Goal: Task Accomplishment & Management: Complete application form

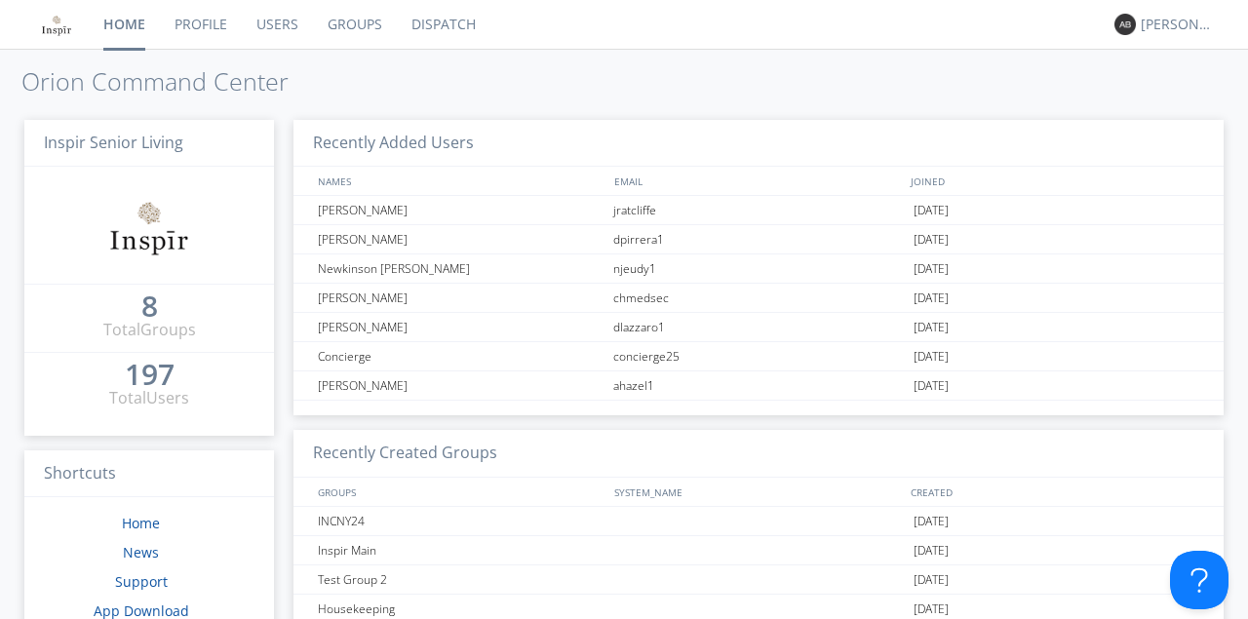
click at [269, 21] on link "Users" at bounding box center [277, 24] width 71 height 49
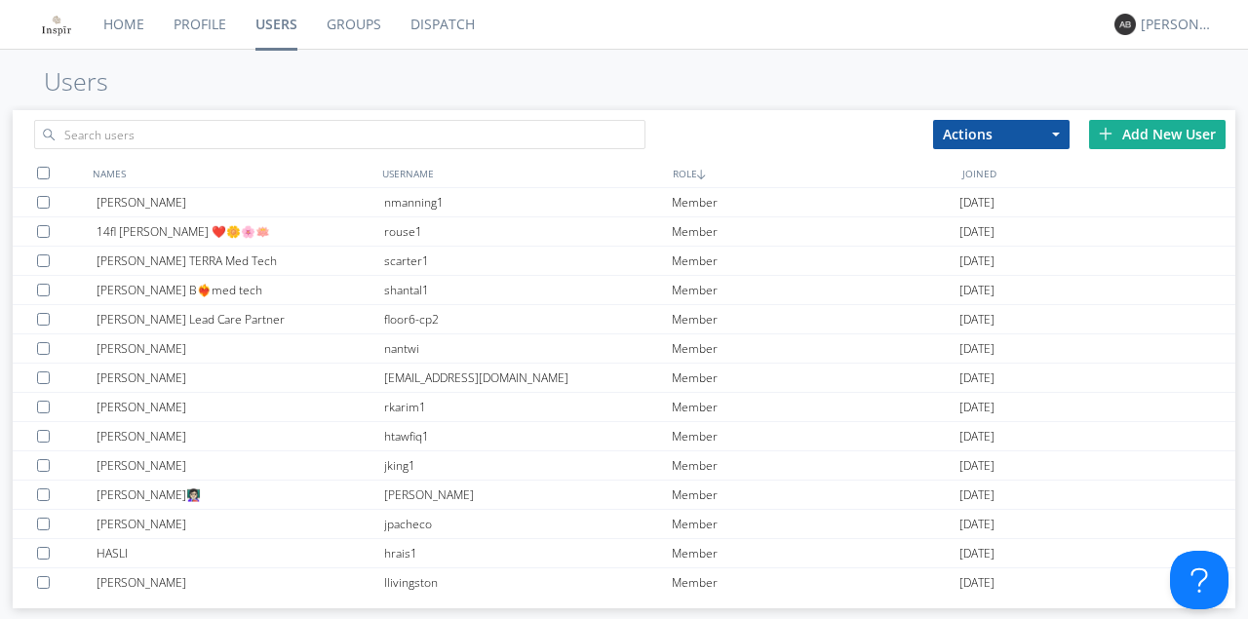
click at [1157, 131] on div "Add New User" at bounding box center [1157, 134] width 136 height 29
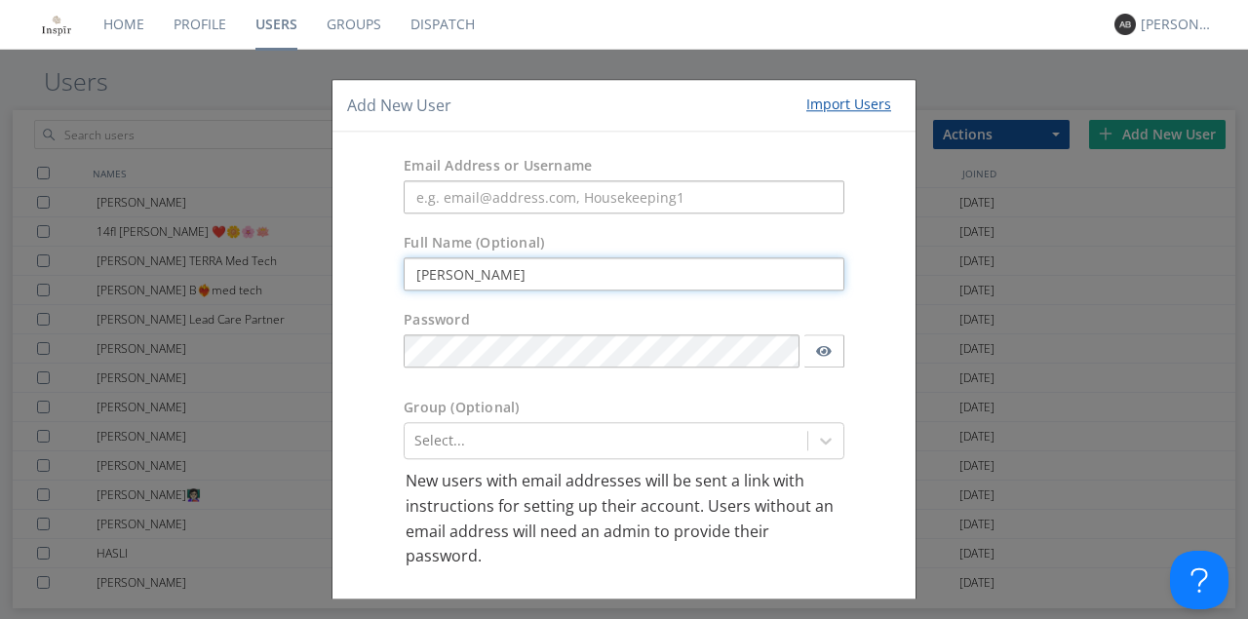
type input "[PERSON_NAME]"
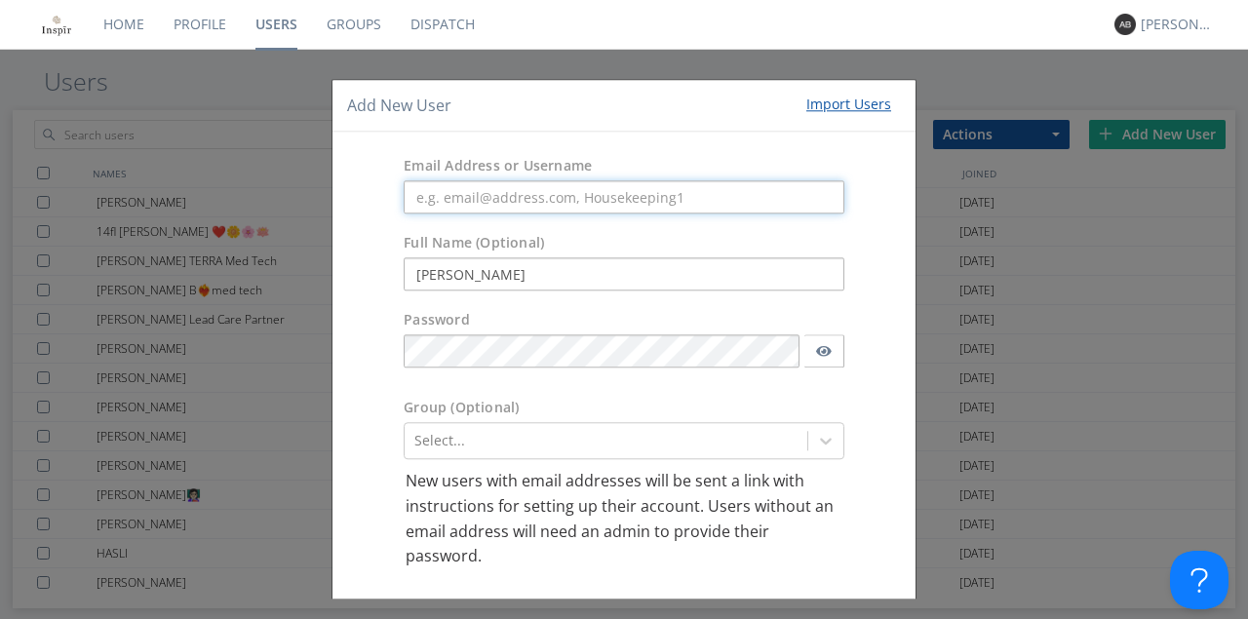
click at [430, 204] on input "text" at bounding box center [624, 197] width 441 height 33
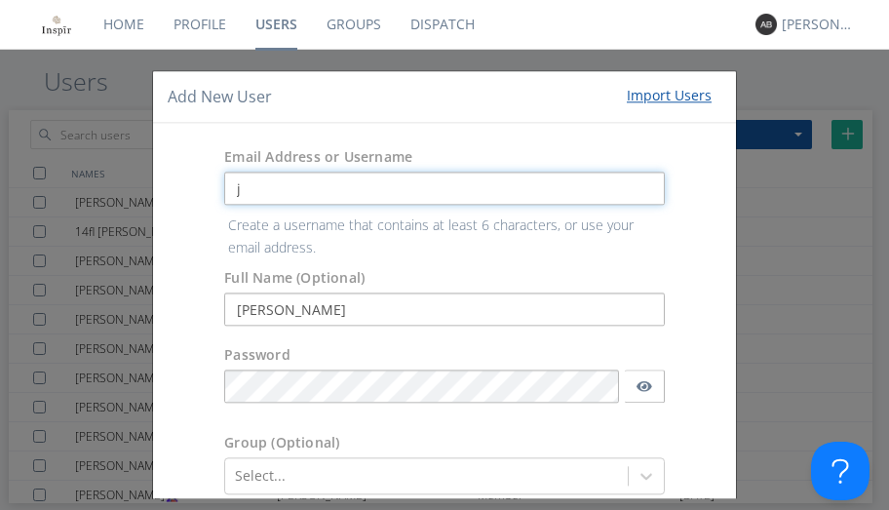
click at [261, 193] on input "j" at bounding box center [444, 189] width 441 height 33
click at [247, 194] on input "j" at bounding box center [444, 189] width 441 height 33
type input "j"
type input "[PERSON_NAME]"
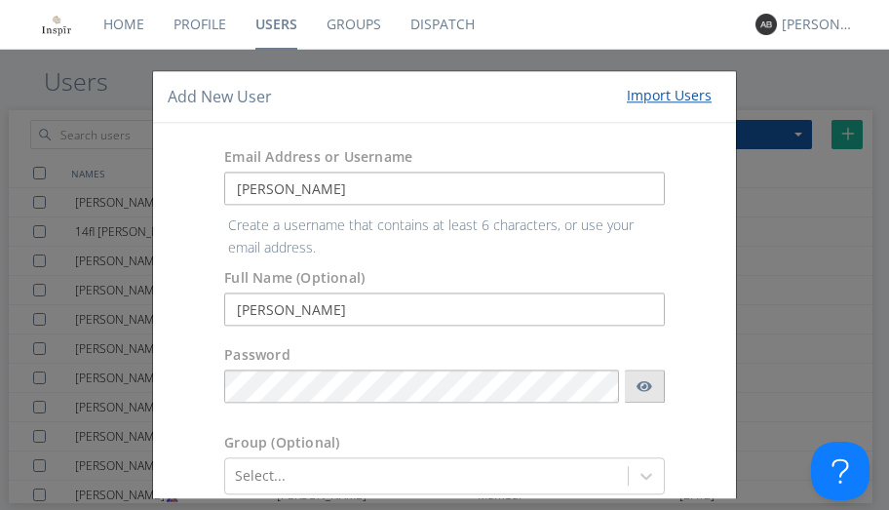
click at [635, 385] on form "Email Address or Username [PERSON_NAME] Create a username that contains at leas…" at bounding box center [445, 410] width 554 height 544
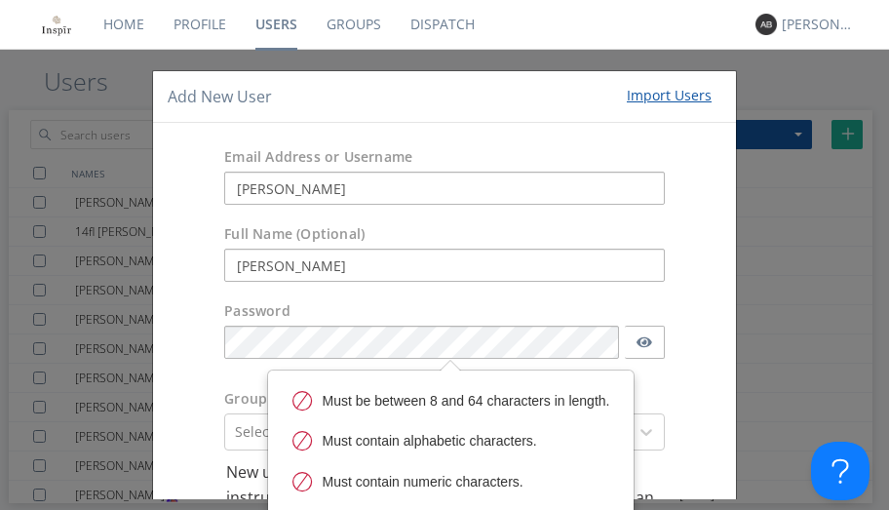
click at [710, 391] on div "Group (Optional) Select..." at bounding box center [444, 420] width 583 height 81
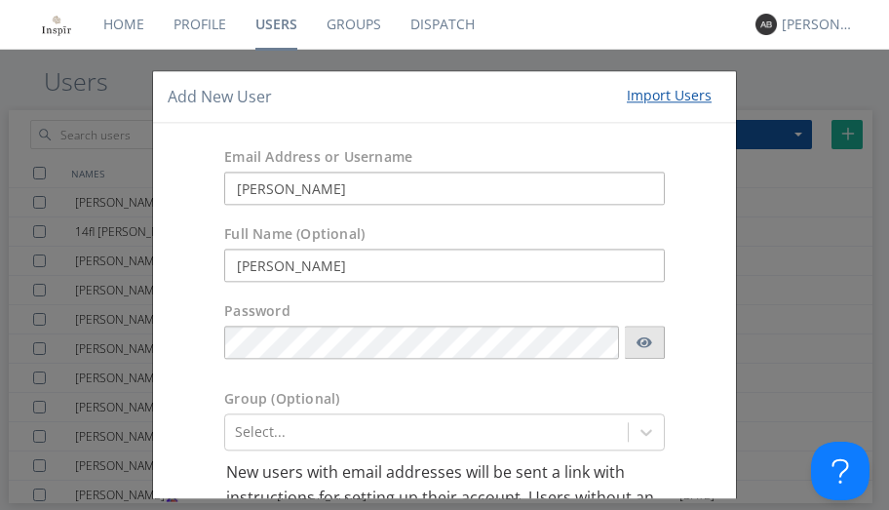
click at [636, 340] on icon "button" at bounding box center [644, 342] width 16 height 11
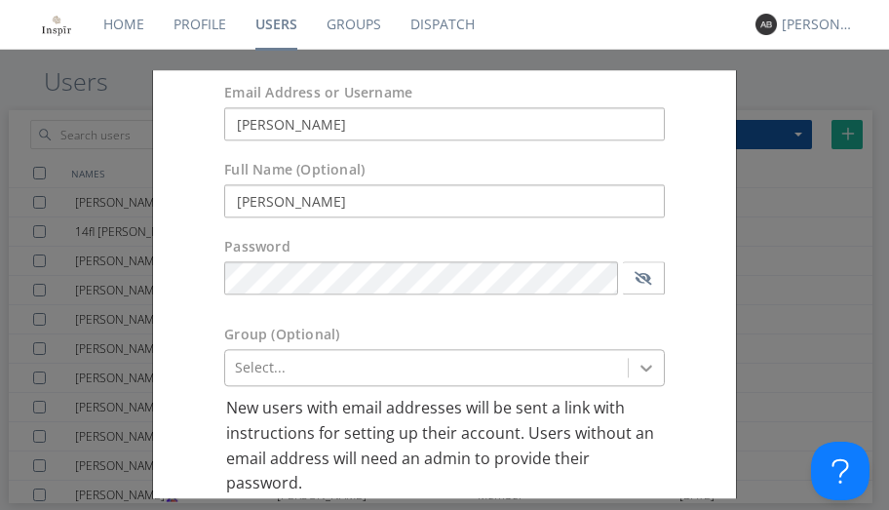
scroll to position [249, 0]
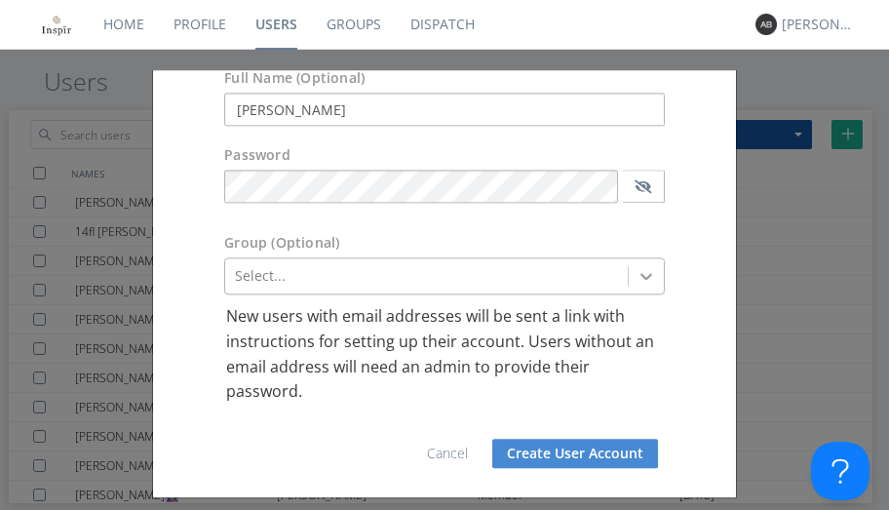
click at [641, 295] on div "Select..." at bounding box center [444, 276] width 441 height 37
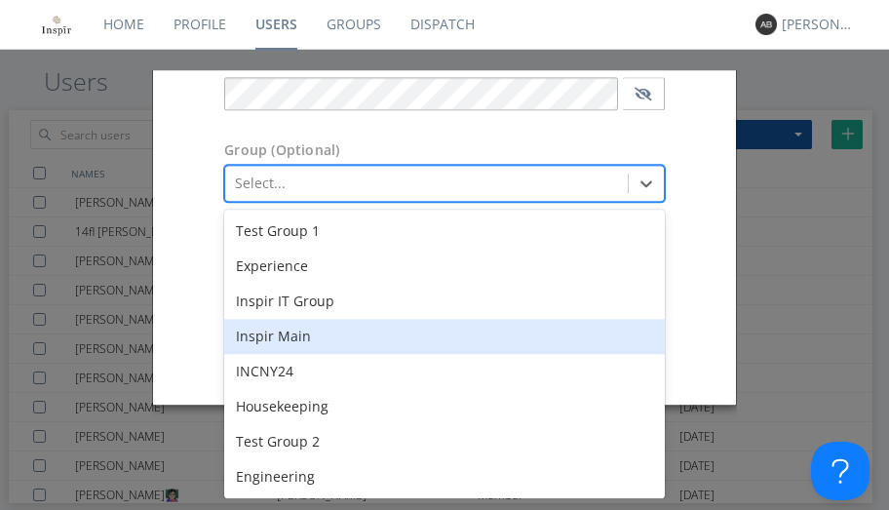
click at [302, 337] on div "Inspir Main" at bounding box center [444, 337] width 441 height 35
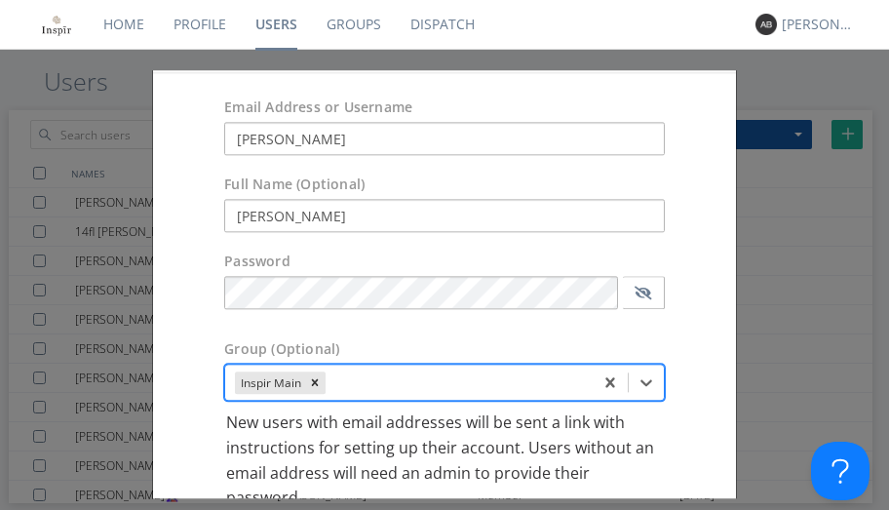
scroll to position [25, 0]
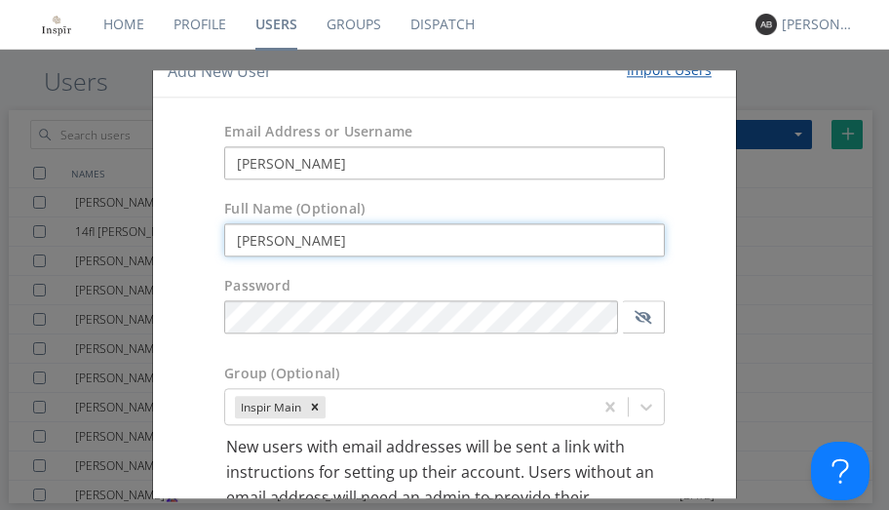
click at [327, 238] on input "[PERSON_NAME]" at bounding box center [444, 240] width 441 height 33
type input "[PERSON_NAME]"
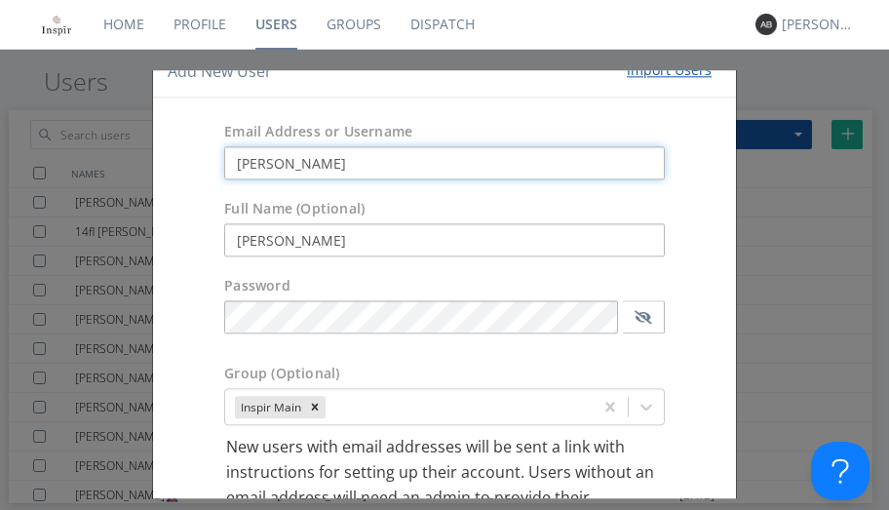
click at [327, 167] on input "[PERSON_NAME]" at bounding box center [444, 163] width 441 height 33
type input "J"
type input "jratcliffe1"
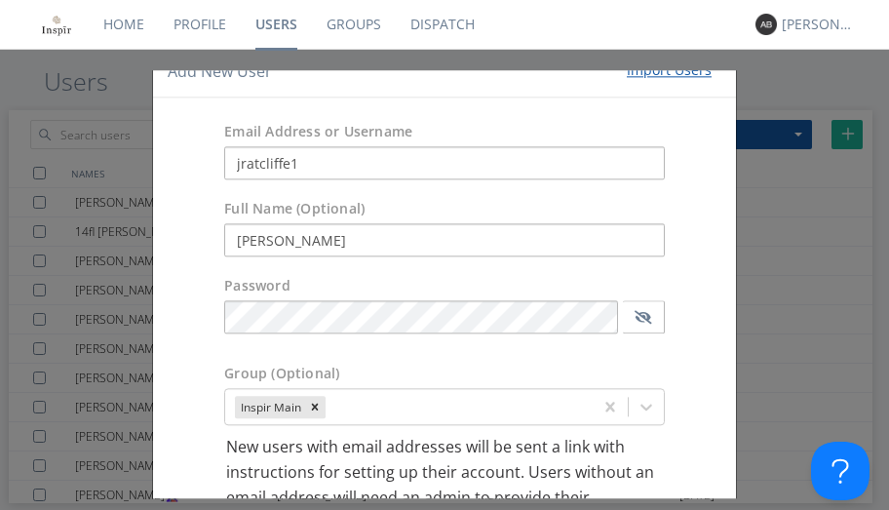
click at [699, 353] on div "Password" at bounding box center [444, 311] width 583 height 88
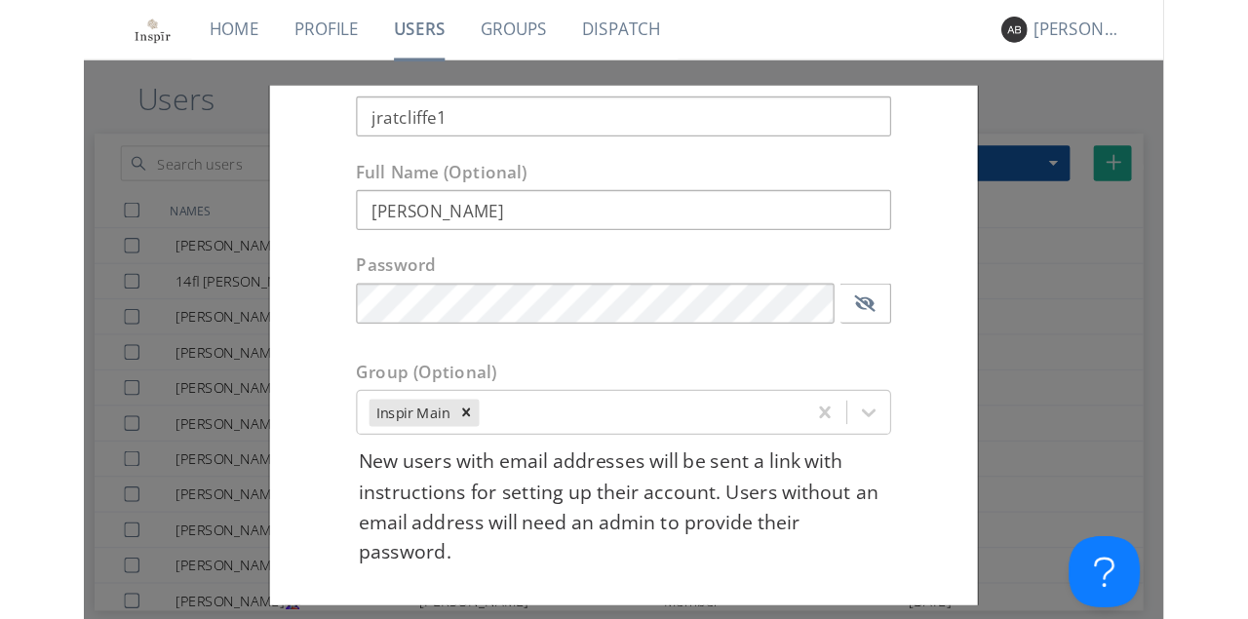
scroll to position [155, 0]
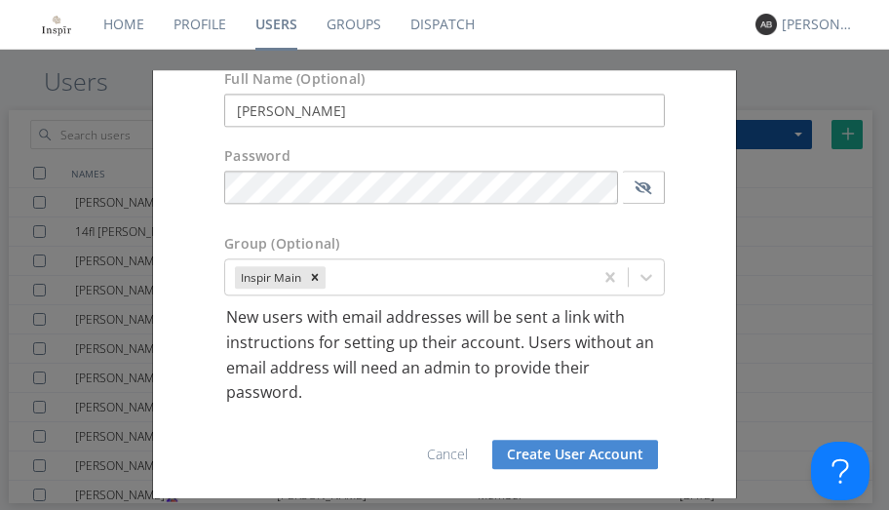
click at [589, 453] on button "Create User Account" at bounding box center [575, 454] width 166 height 29
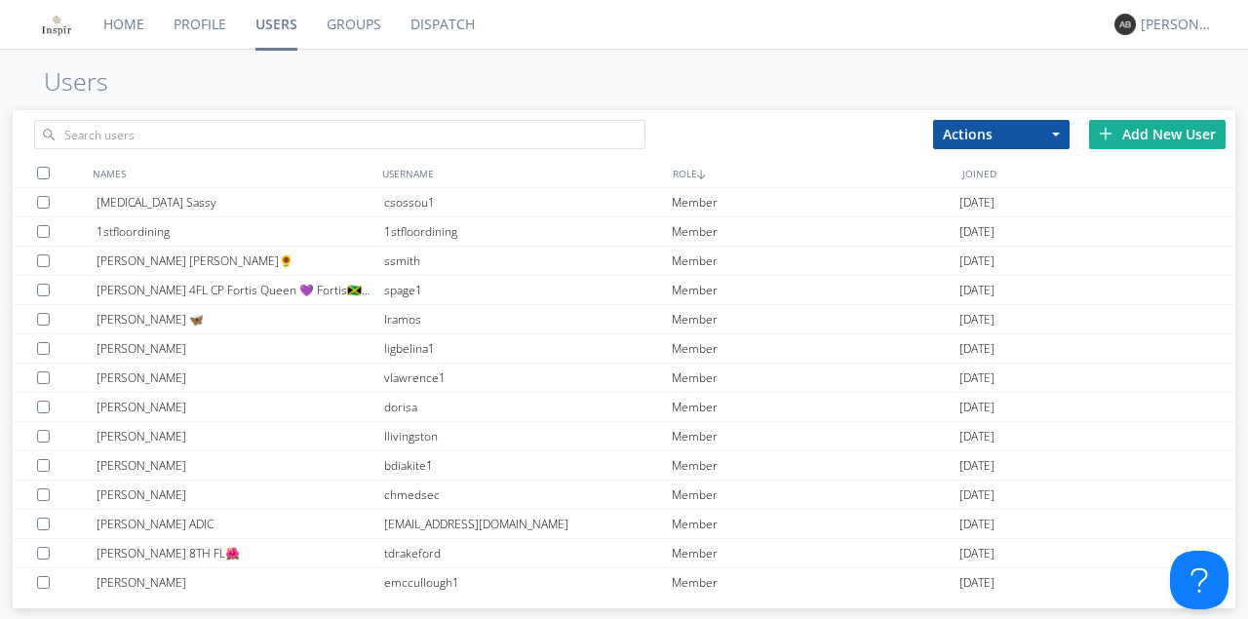
click at [272, 28] on link "Users" at bounding box center [276, 24] width 71 height 49
click at [129, 131] on input "text" at bounding box center [339, 134] width 611 height 29
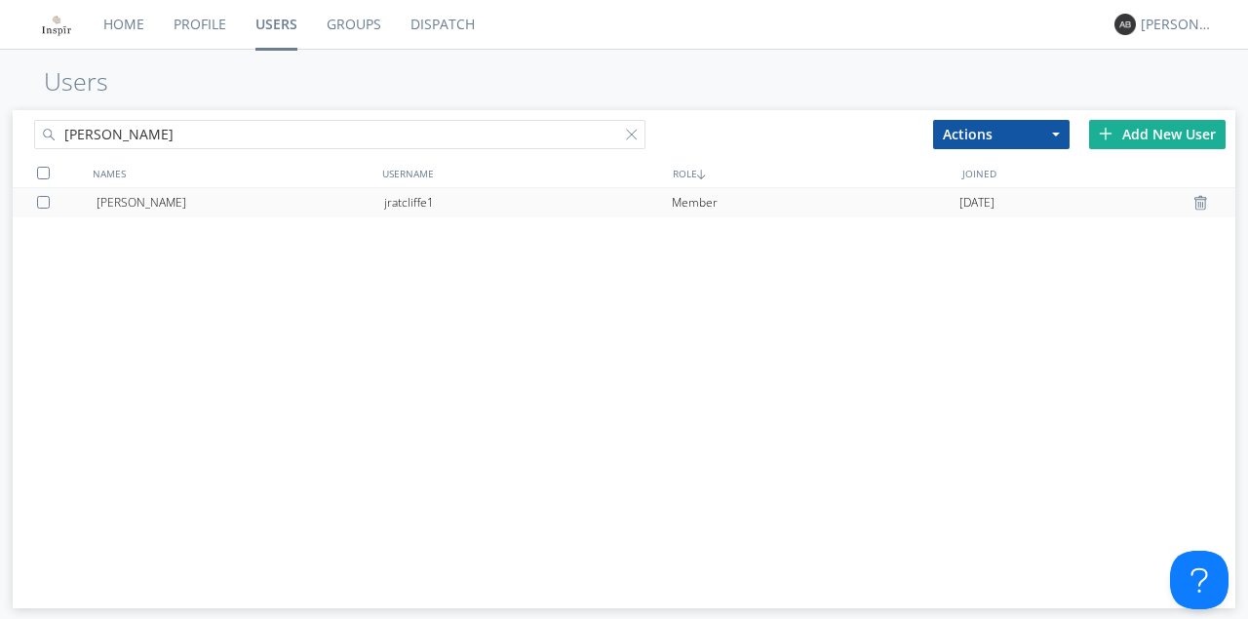
type input "[PERSON_NAME]"
drag, startPoint x: 119, startPoint y: 205, endPoint x: 133, endPoint y: 205, distance: 13.6
click at [120, 205] on div "[PERSON_NAME]" at bounding box center [240, 202] width 288 height 29
